Goal: Navigation & Orientation: Find specific page/section

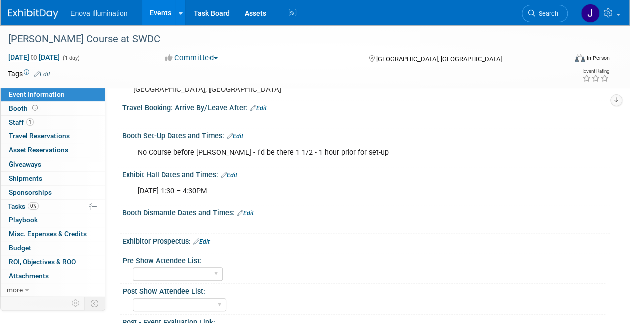
click at [161, 5] on link "Events" at bounding box center [160, 12] width 37 height 25
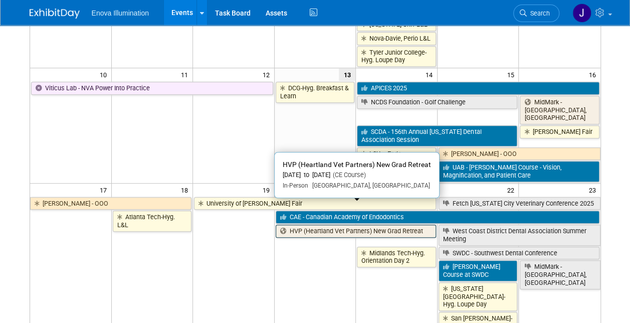
scroll to position [351, 0]
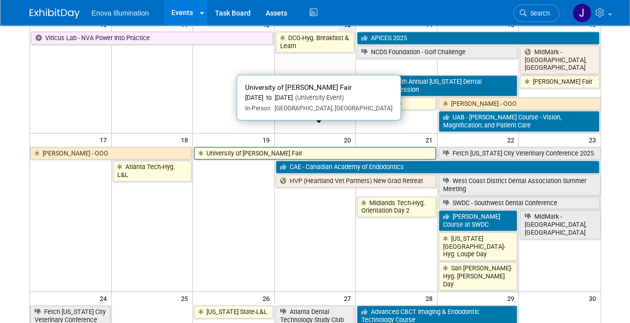
click at [260, 147] on link "University of [PERSON_NAME] Fair" at bounding box center [315, 153] width 242 height 13
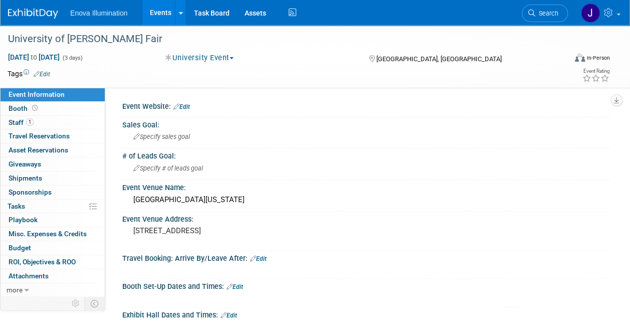
click at [162, 13] on link "Events" at bounding box center [160, 12] width 37 height 25
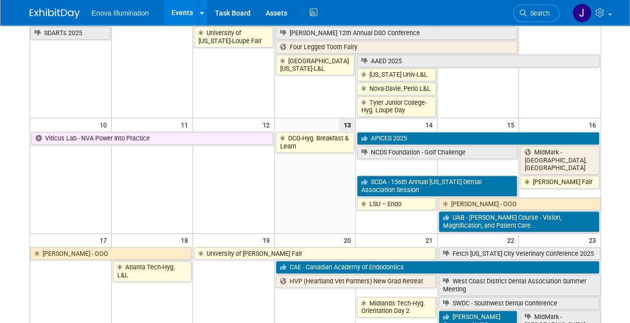
scroll to position [301, 0]
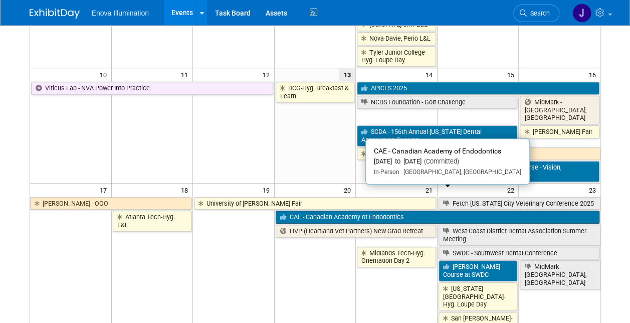
click at [340, 210] on link "CAE - Canadian Academy of Endodontics" at bounding box center [437, 216] width 324 height 13
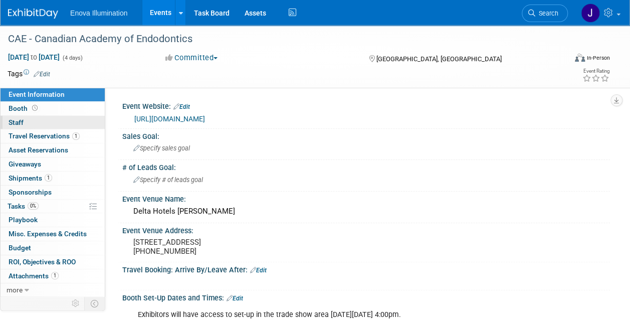
click at [23, 125] on span "Staff 0" at bounding box center [16, 122] width 15 height 8
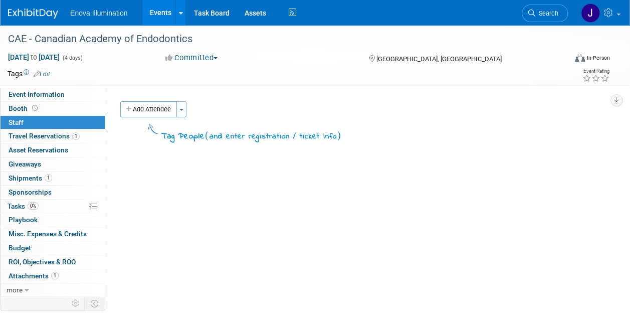
click at [162, 12] on link "Events" at bounding box center [160, 12] width 37 height 25
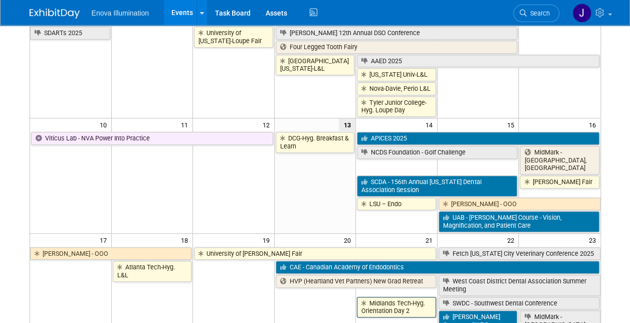
scroll to position [351, 0]
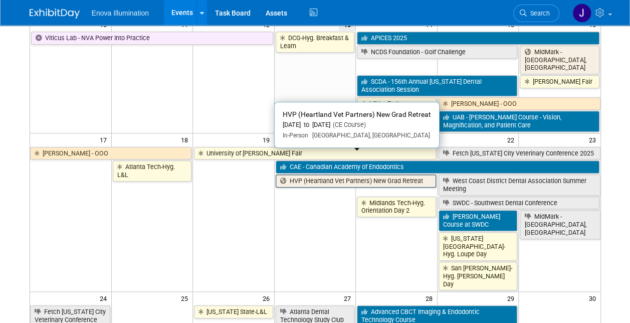
click at [305, 174] on link "HVP (Heartland Vet Partners) New Grad Retreat" at bounding box center [355, 180] width 160 height 13
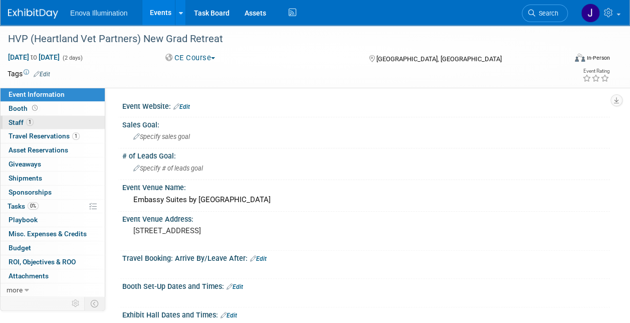
click at [23, 119] on span "Staff 1" at bounding box center [21, 122] width 25 height 8
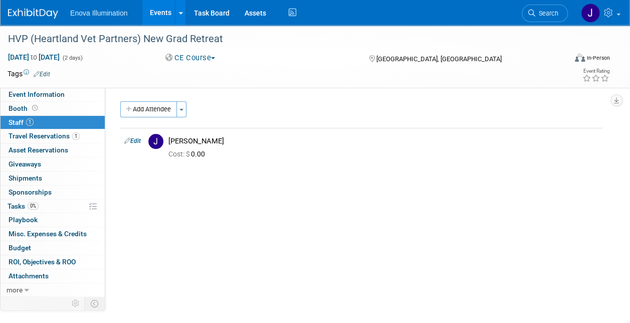
click at [158, 15] on link "Events" at bounding box center [160, 12] width 37 height 25
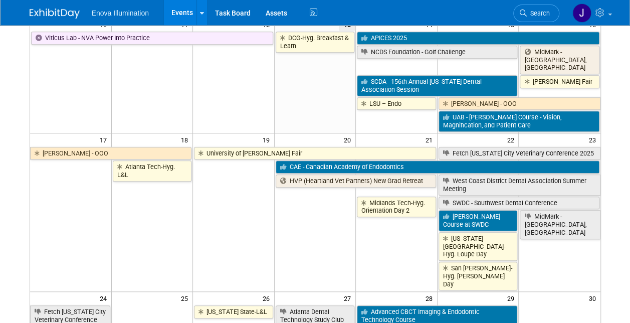
scroll to position [401, 0]
